Goal: Task Accomplishment & Management: Use online tool/utility

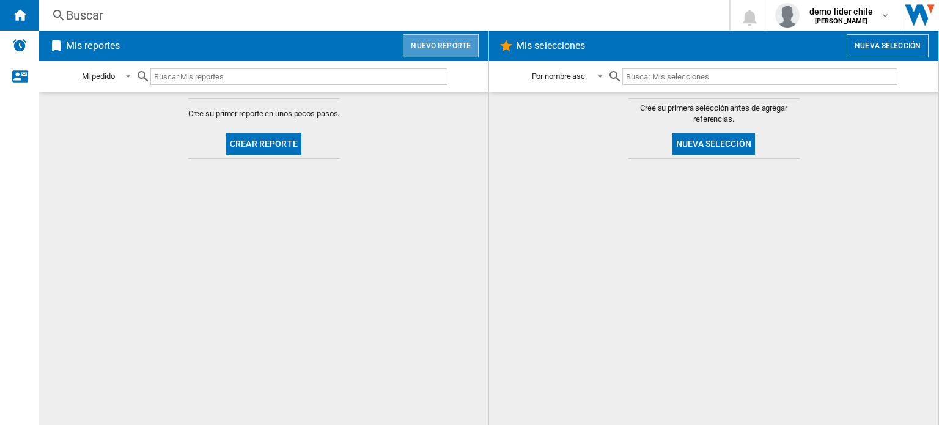
click at [451, 51] on button "Nuevo reporte" at bounding box center [441, 45] width 76 height 23
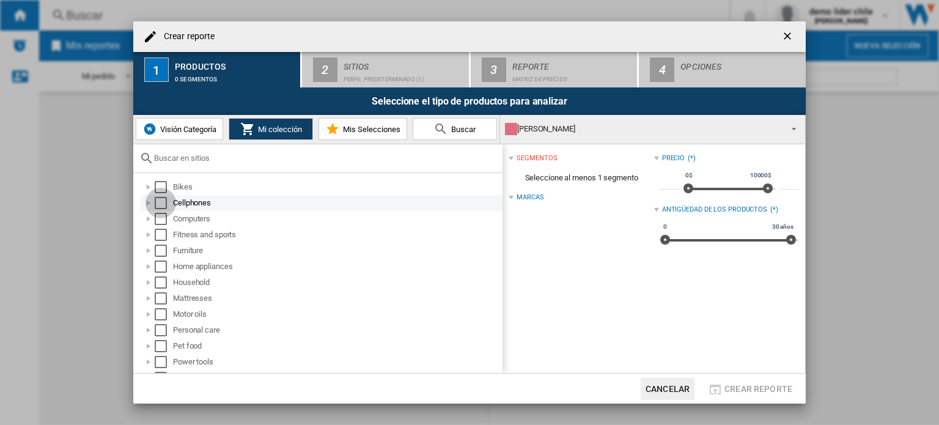
click at [163, 204] on div "Select" at bounding box center [161, 203] width 12 height 12
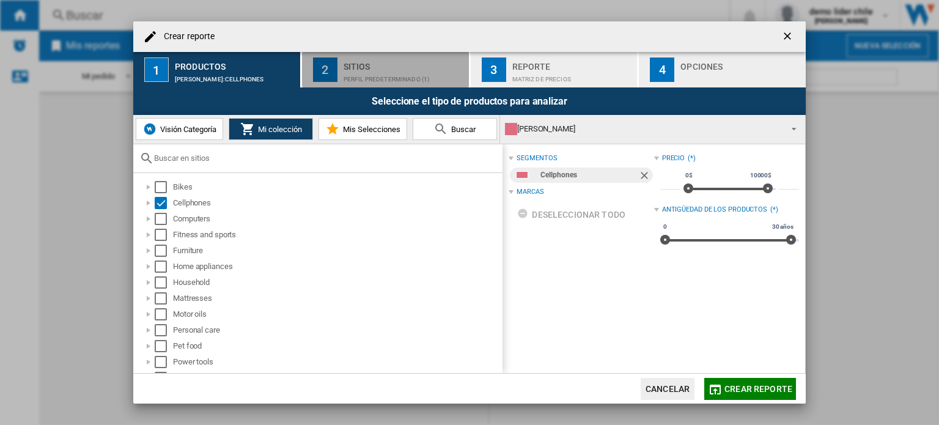
click at [386, 73] on div "Perfil predeterminado (1)" at bounding box center [403, 76] width 120 height 13
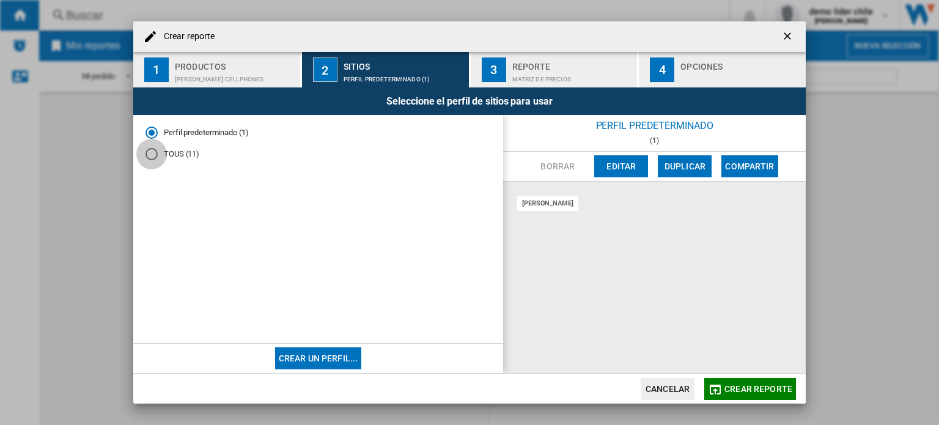
click at [152, 152] on div "TOUS (11)" at bounding box center [151, 154] width 12 height 12
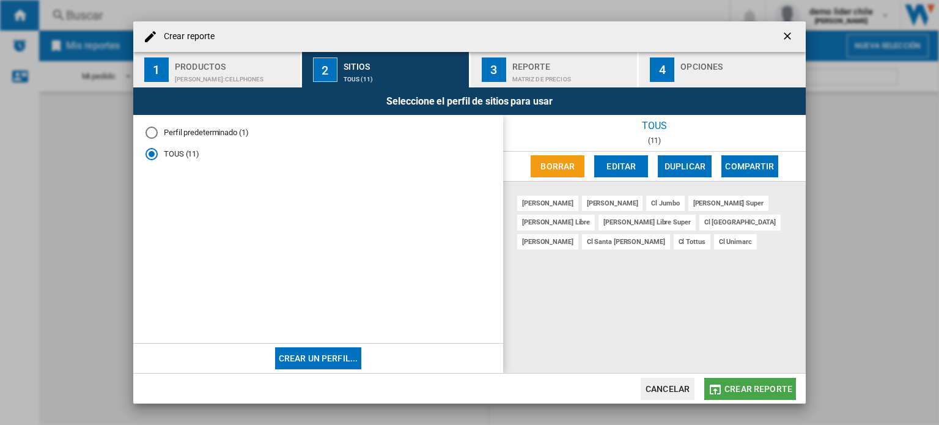
click at [729, 384] on span "Crear reporte" at bounding box center [758, 389] width 68 height 10
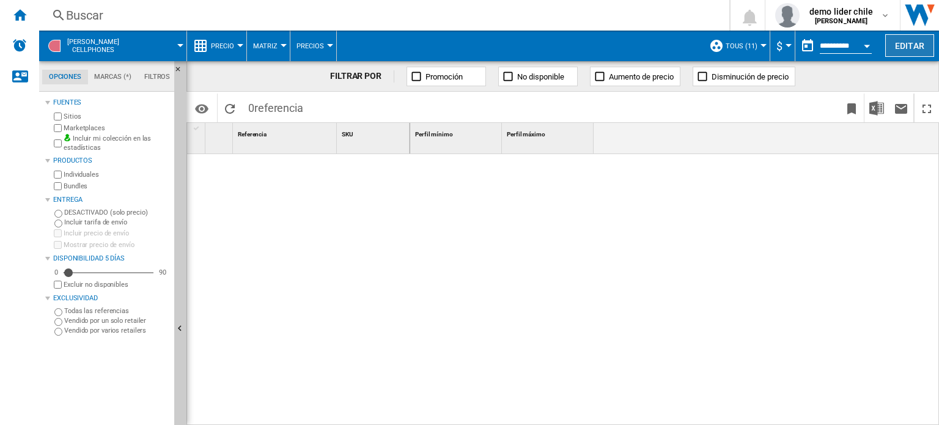
click at [729, 46] on button "Editar" at bounding box center [909, 45] width 49 height 23
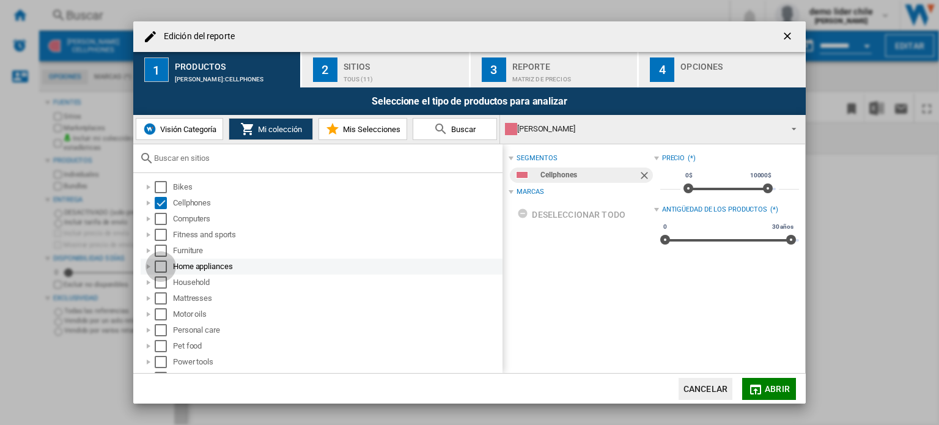
click at [160, 268] on div "Select" at bounding box center [161, 266] width 12 height 12
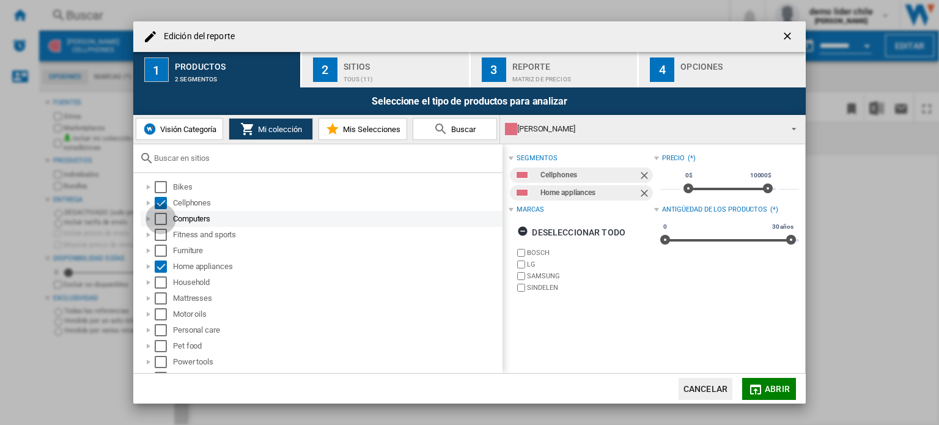
click at [157, 220] on div "Select" at bounding box center [161, 219] width 12 height 12
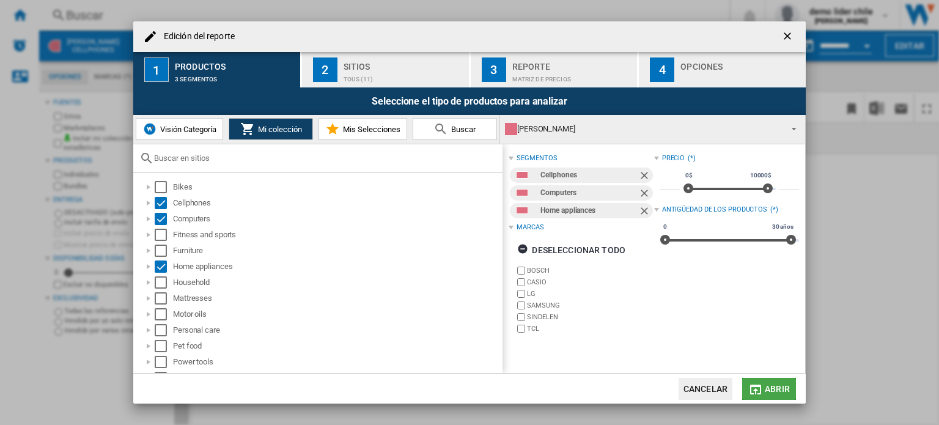
click at [729, 388] on span "Abrir" at bounding box center [777, 389] width 25 height 10
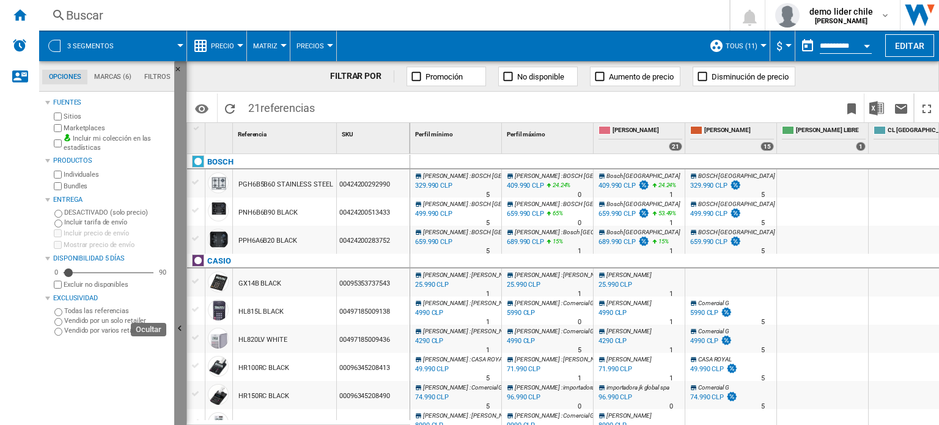
click at [178, 303] on button "Ocultar" at bounding box center [180, 329] width 12 height 536
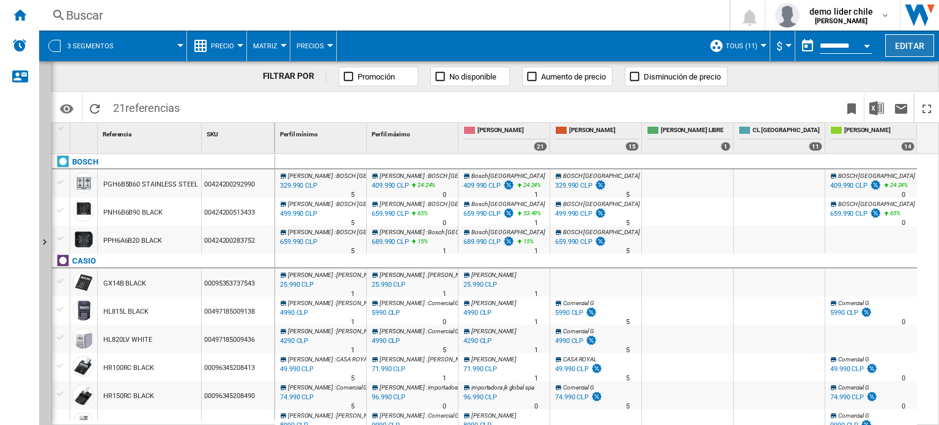
click at [729, 46] on button "Editar" at bounding box center [909, 45] width 49 height 23
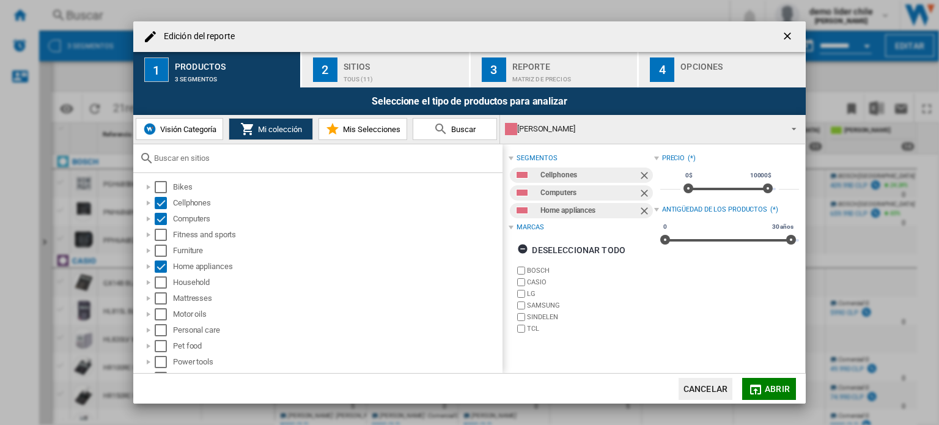
click at [163, 130] on span "Visión Categoría" at bounding box center [186, 129] width 59 height 9
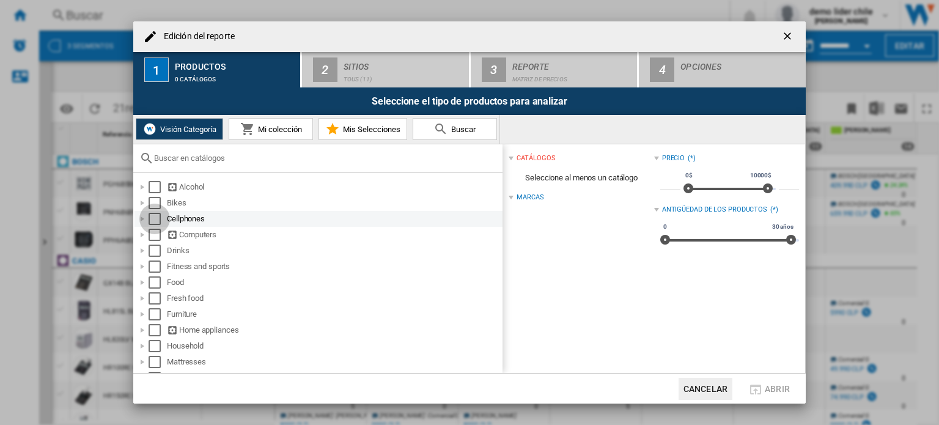
click at [151, 218] on div "Select" at bounding box center [155, 219] width 12 height 12
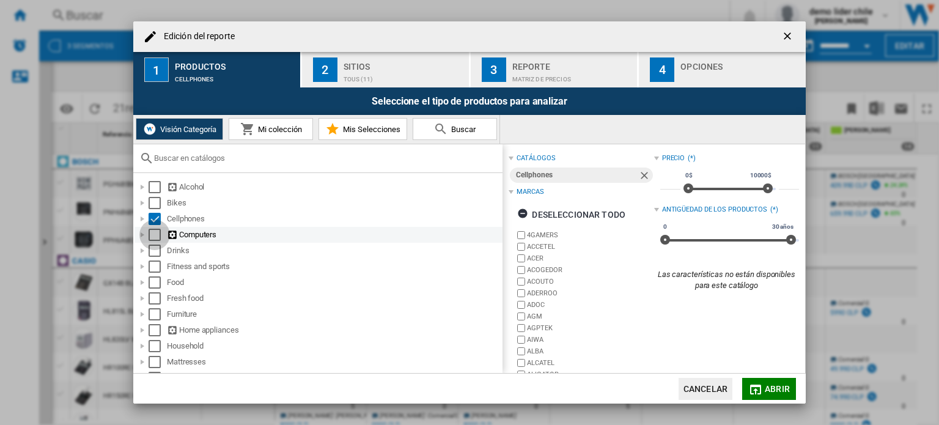
click at [156, 240] on div "Select" at bounding box center [155, 235] width 12 height 12
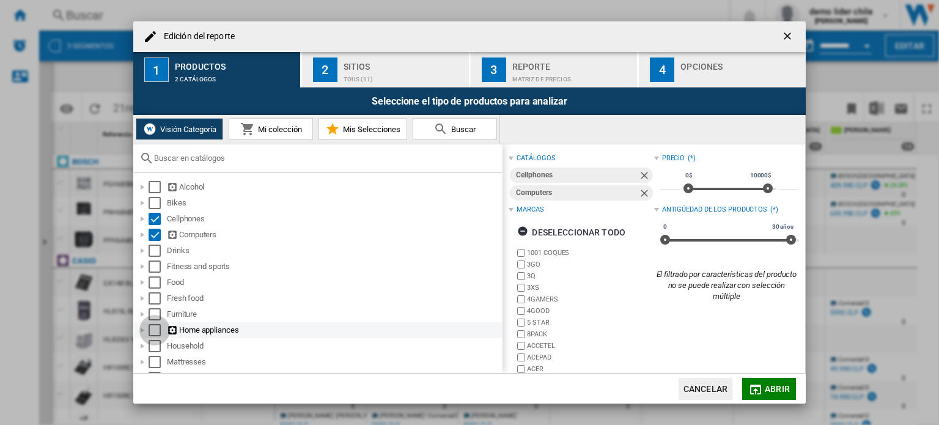
click at [156, 334] on div "Select" at bounding box center [155, 330] width 12 height 12
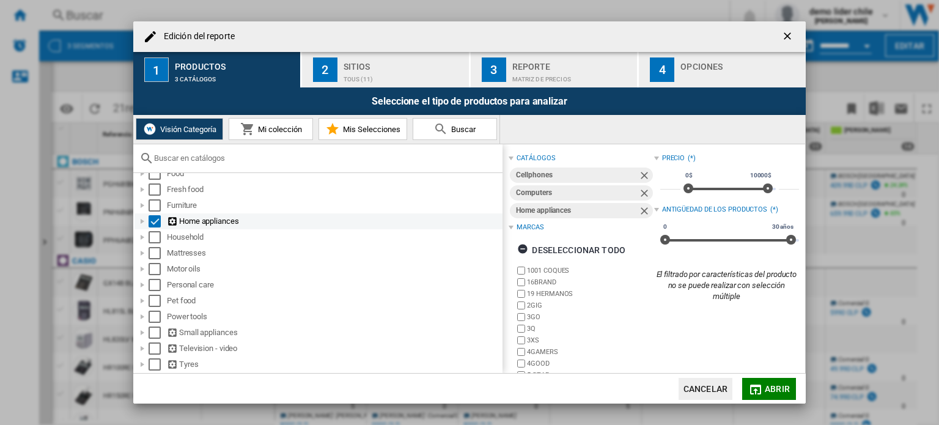
scroll to position [121, 0]
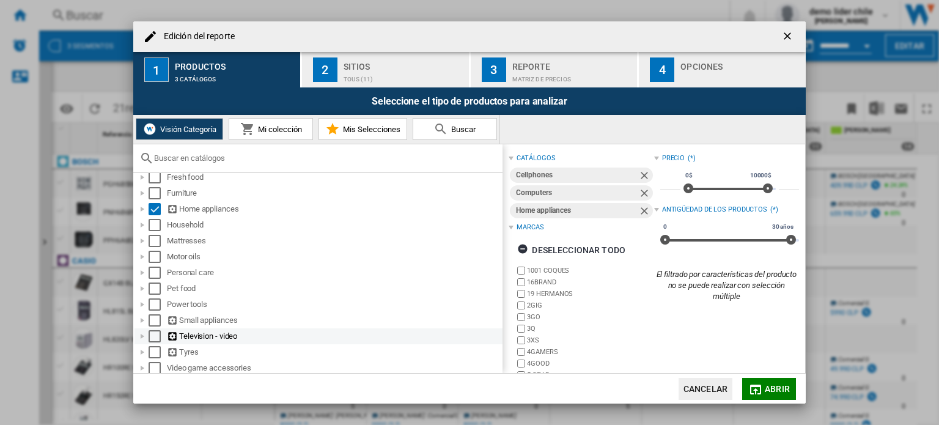
click at [153, 339] on div "Select" at bounding box center [155, 336] width 12 height 12
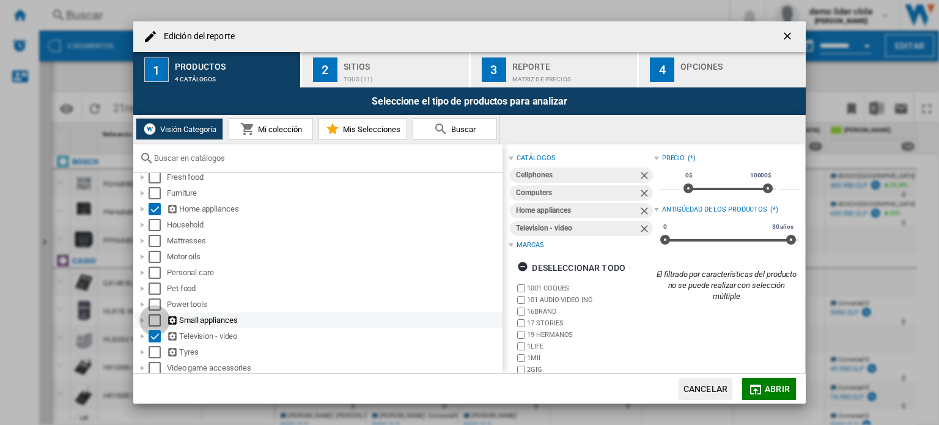
click at [156, 317] on div "Select" at bounding box center [155, 320] width 12 height 12
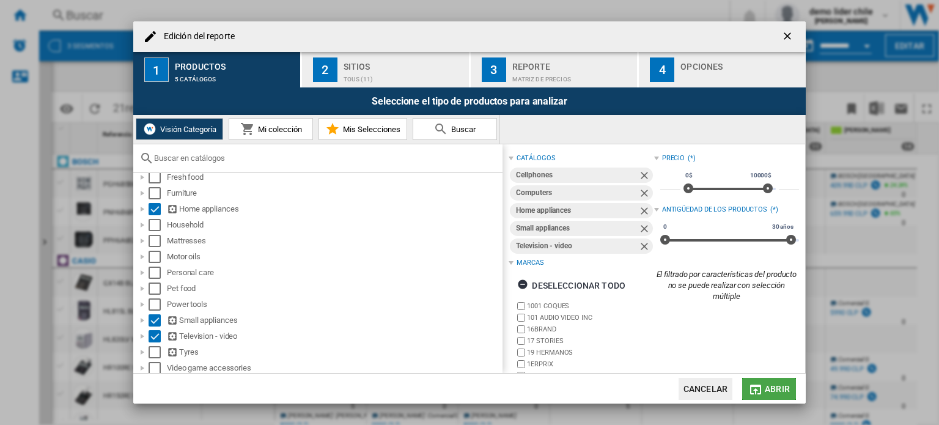
click at [729, 382] on button "Abrir" at bounding box center [769, 389] width 54 height 22
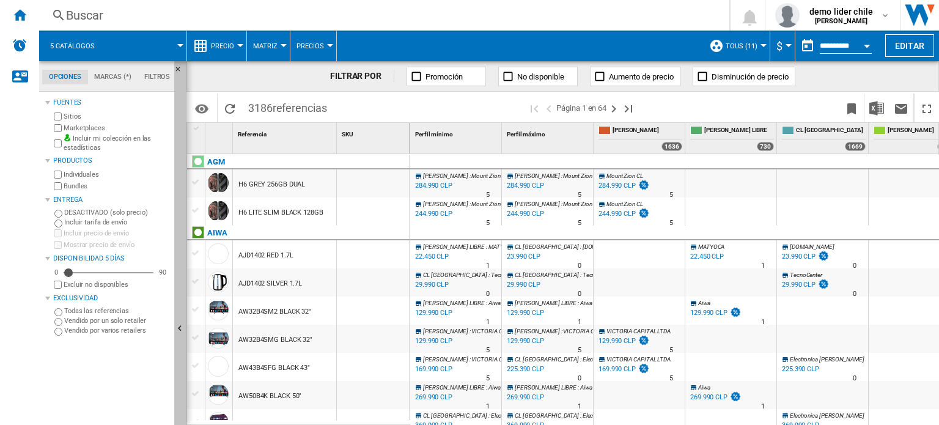
click at [174, 307] on md-tab-content "[PERSON_NAME] Sitios Marketplaces Incluir mi colección en las estadísticas Prod…" at bounding box center [112, 258] width 147 height 333
click at [179, 309] on button "Ocultar" at bounding box center [180, 329] width 12 height 536
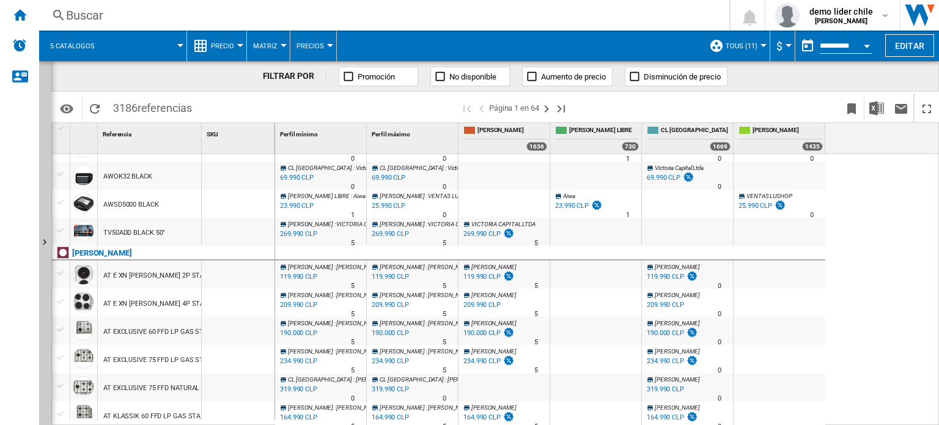
scroll to position [472, 0]
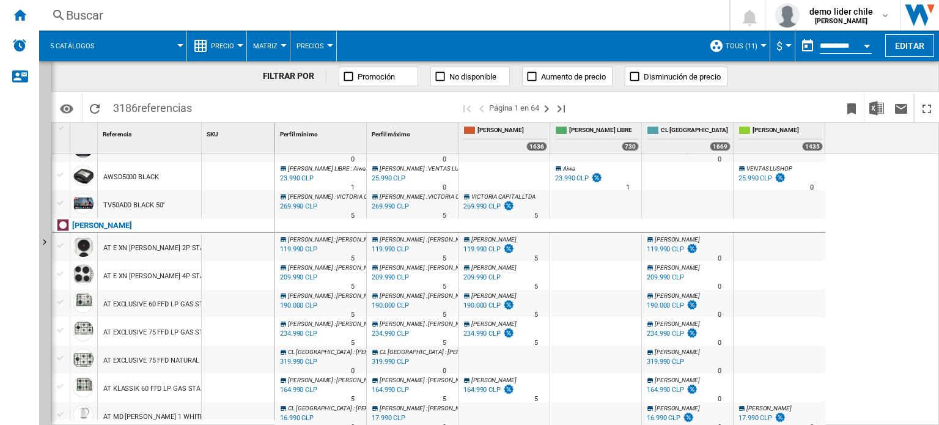
click at [729, 266] on div at bounding box center [779, 275] width 92 height 28
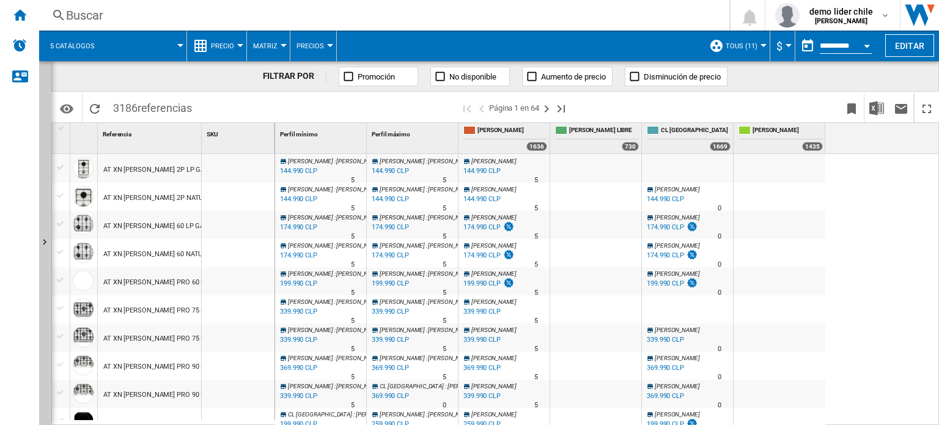
scroll to position [0, 0]
